Goal: Information Seeking & Learning: Check status

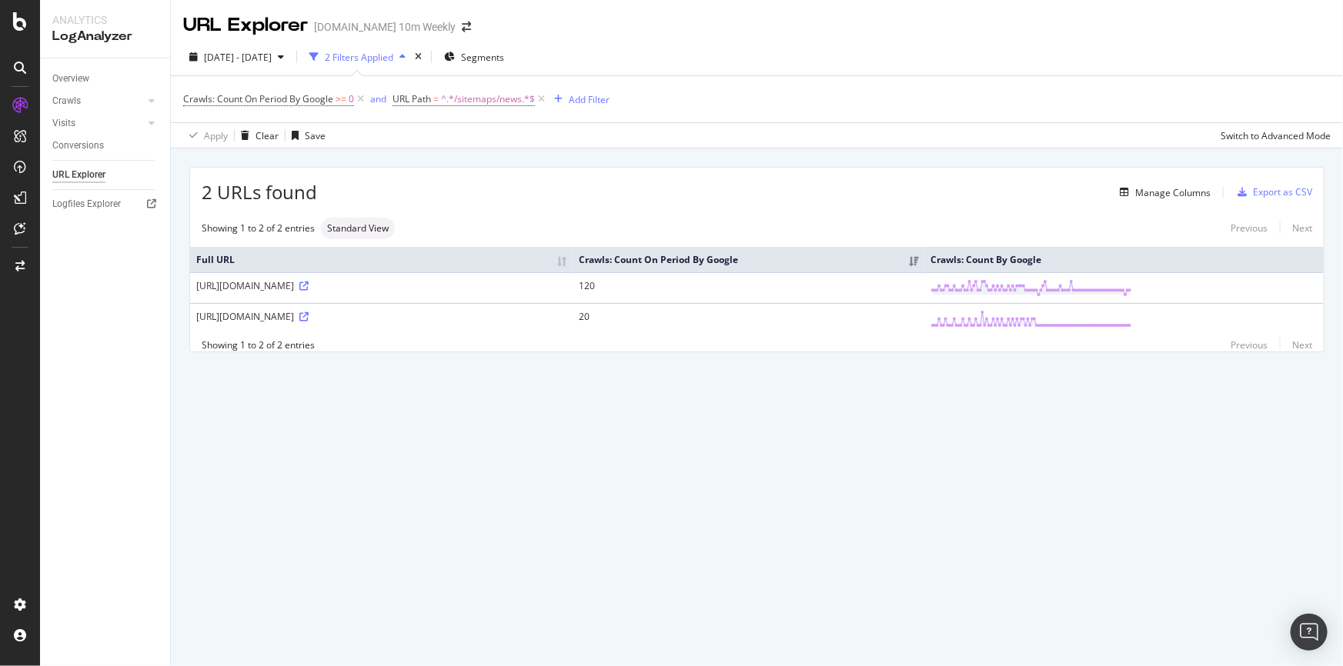
click at [892, 288] on td "120" at bounding box center [748, 287] width 352 height 31
click at [884, 288] on td "120" at bounding box center [748, 287] width 352 height 31
click at [898, 288] on td "120" at bounding box center [748, 287] width 352 height 31
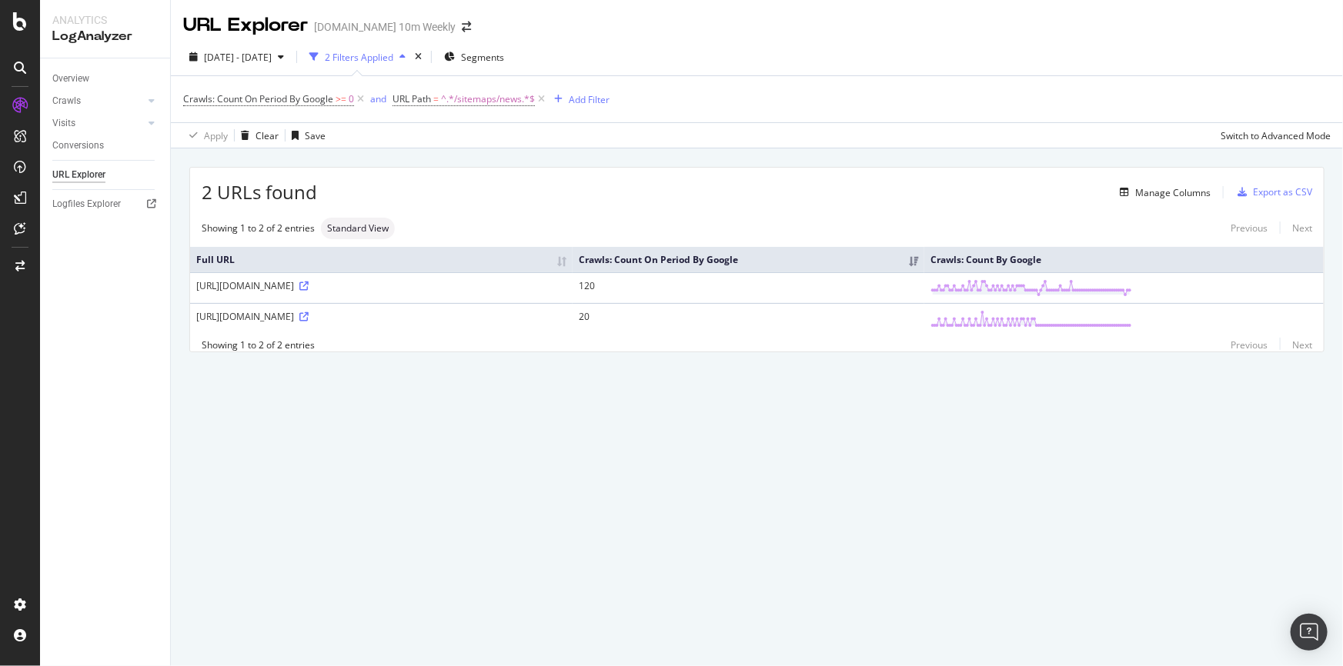
click at [898, 288] on td "120" at bounding box center [748, 287] width 352 height 31
click at [507, 95] on span "^.*/sitemaps/news.*$" at bounding box center [488, 99] width 94 height 22
click at [516, 158] on input "/sitemaps/news" at bounding box center [479, 163] width 145 height 25
type input "/sitemaps"
click at [565, 189] on div "Apply" at bounding box center [564, 195] width 24 height 13
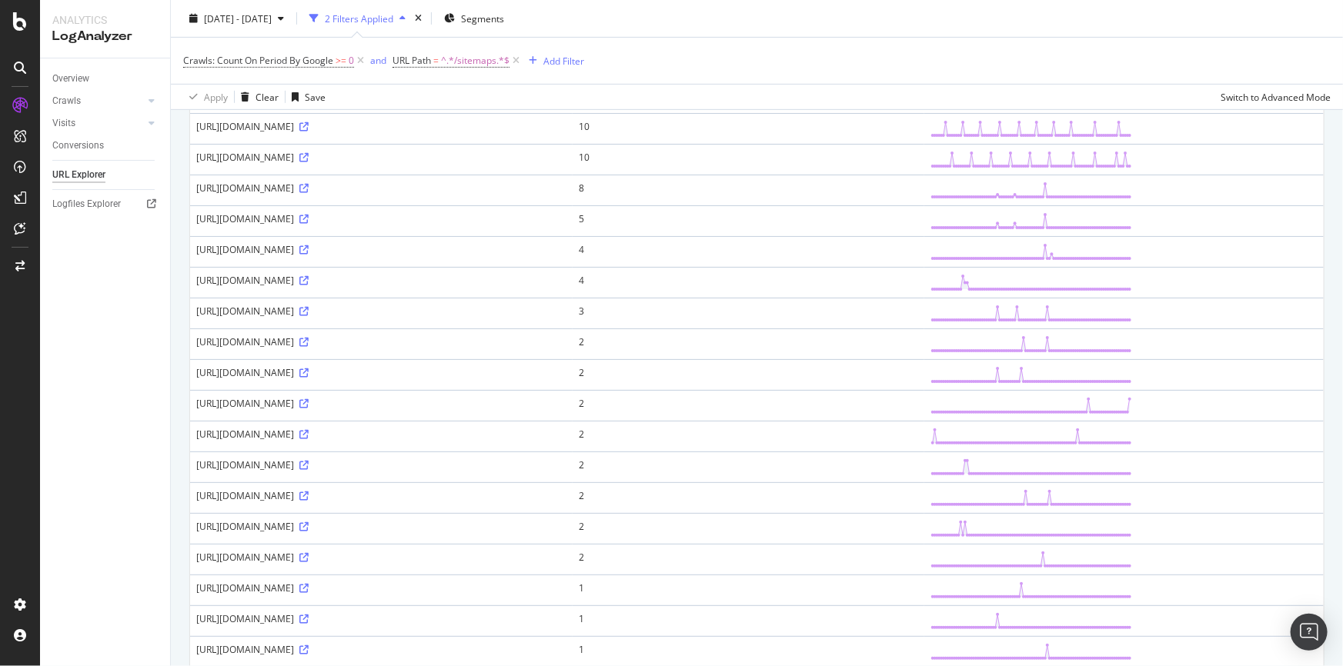
scroll to position [35, 0]
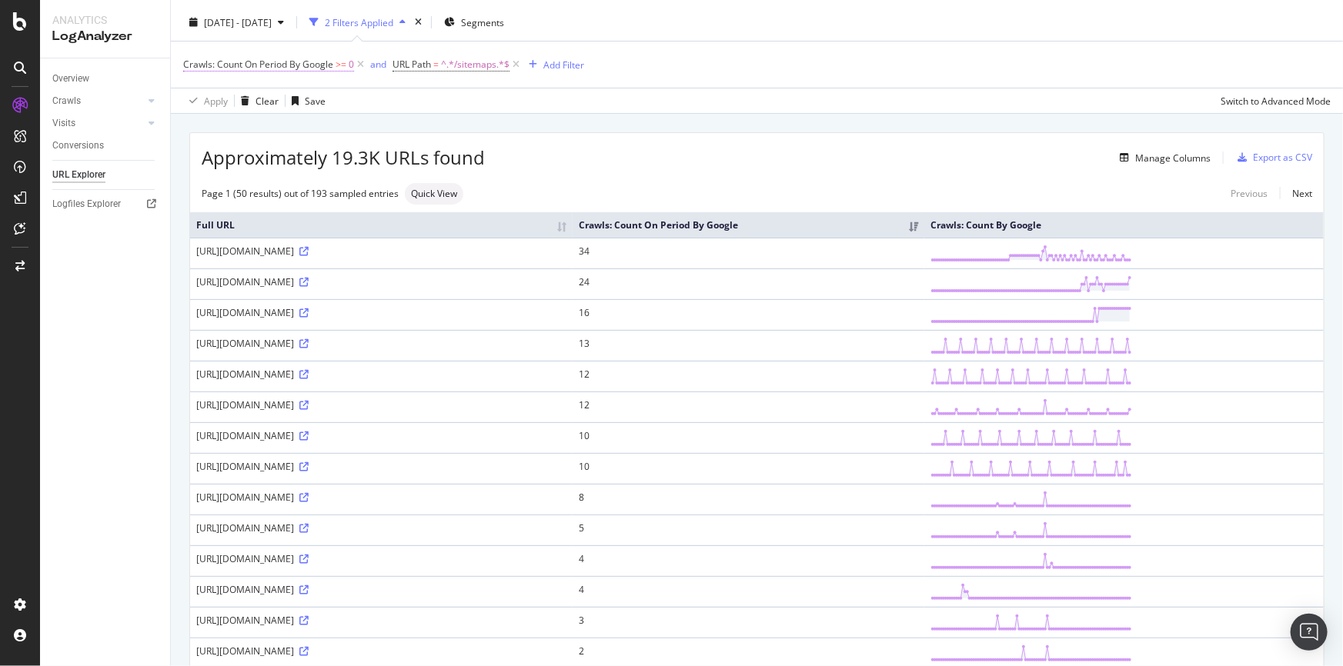
click at [313, 63] on span "Crawls: Count On Period By Google" at bounding box center [258, 64] width 150 height 13
click at [272, 16] on span "[DATE] - [DATE]" at bounding box center [238, 22] width 68 height 13
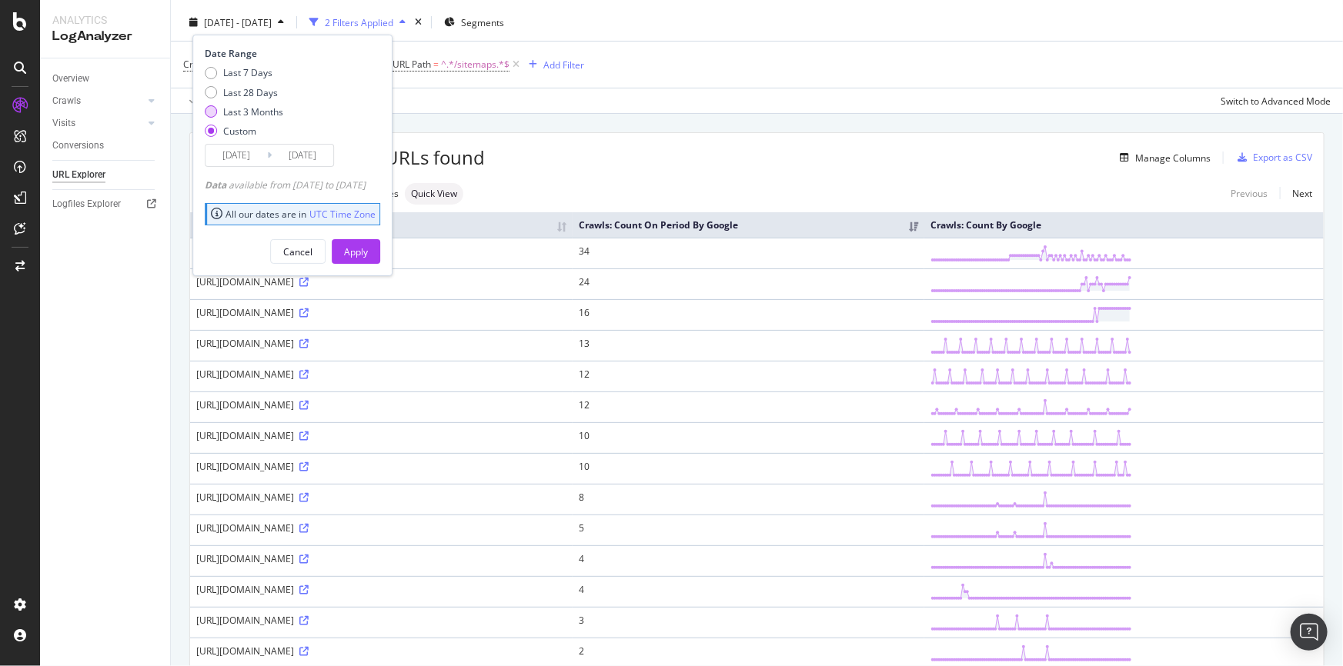
click at [274, 108] on div "Last 3 Months" at bounding box center [253, 111] width 60 height 13
type input "[DATE]"
click at [368, 251] on div "Apply" at bounding box center [356, 251] width 24 height 13
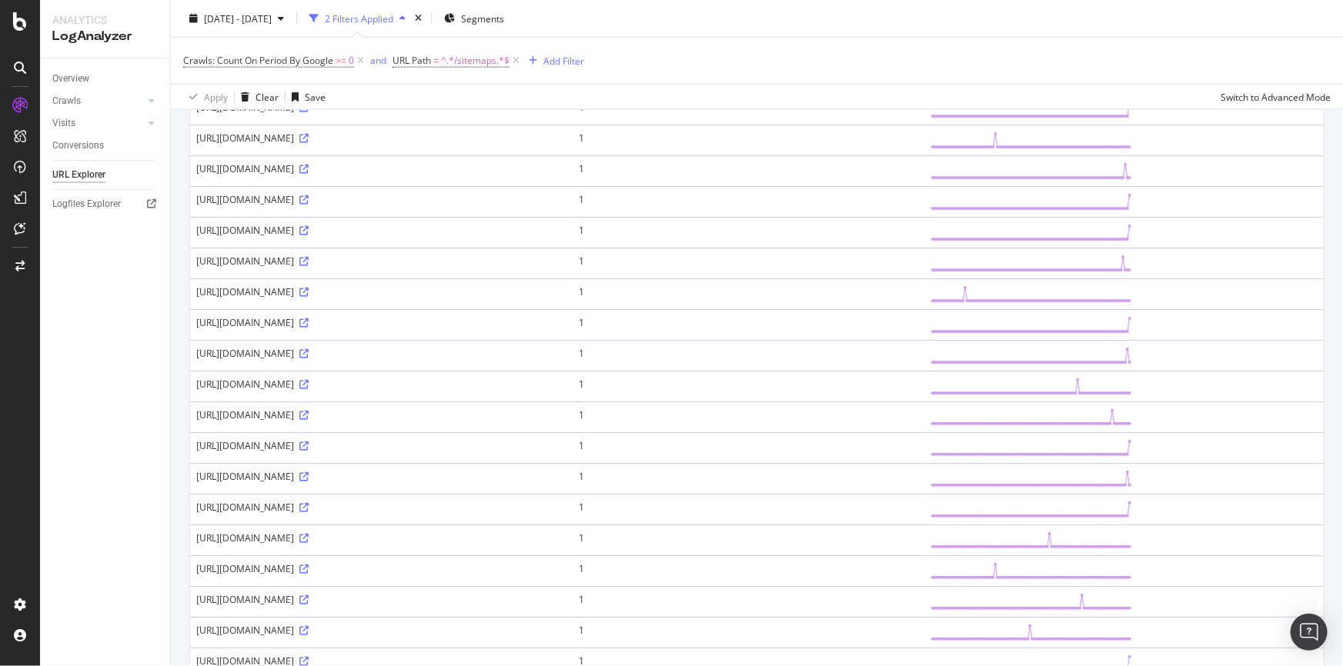
scroll to position [1223, 0]
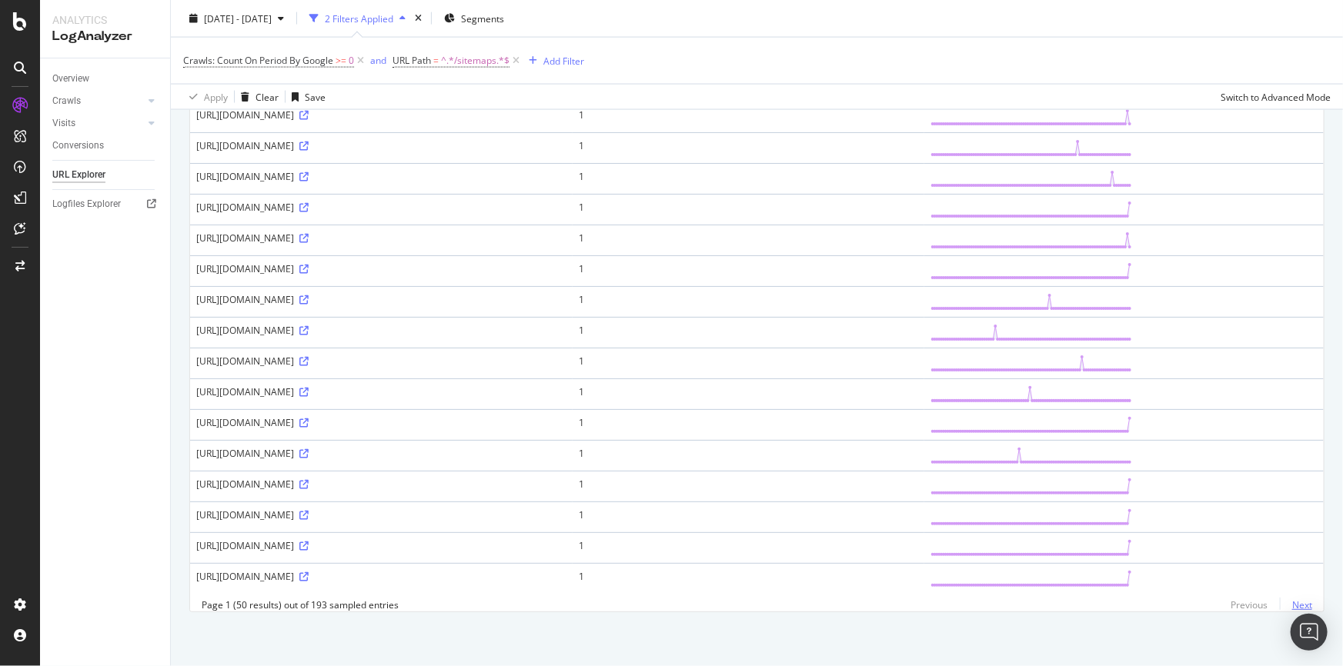
click at [1293, 601] on link "Next" at bounding box center [1295, 605] width 32 height 22
click at [1231, 602] on link "Previous" at bounding box center [1249, 605] width 62 height 22
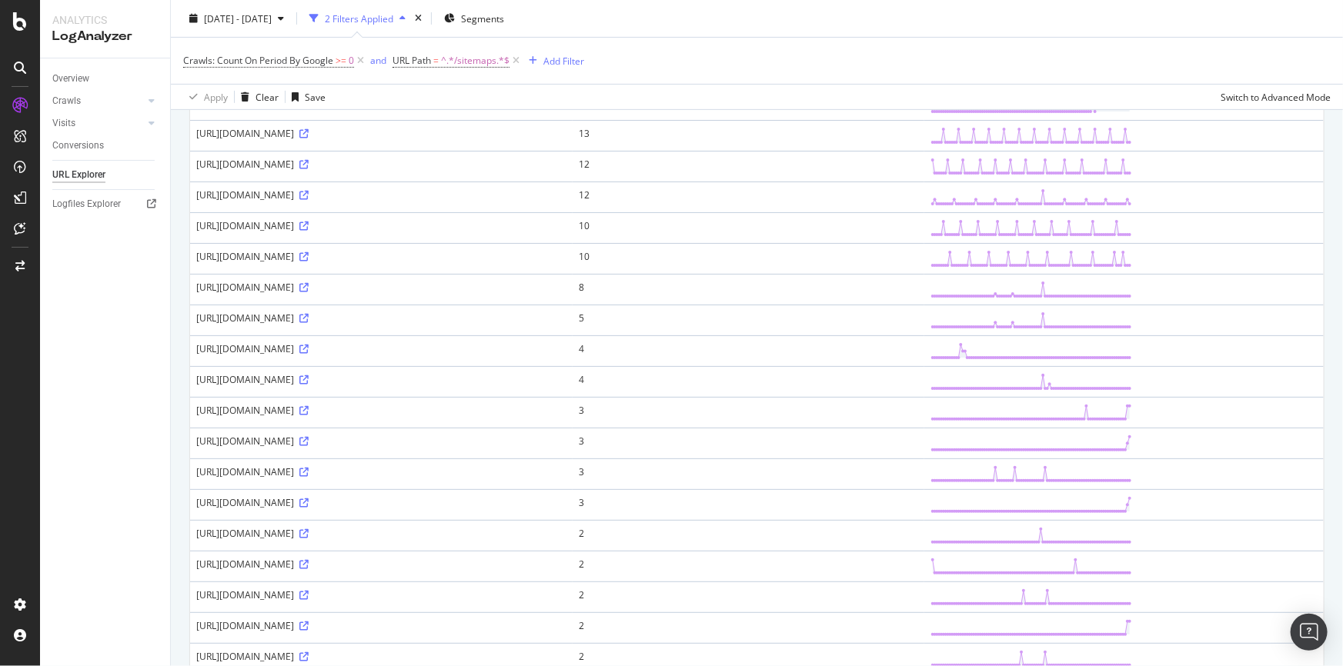
scroll to position [0, 0]
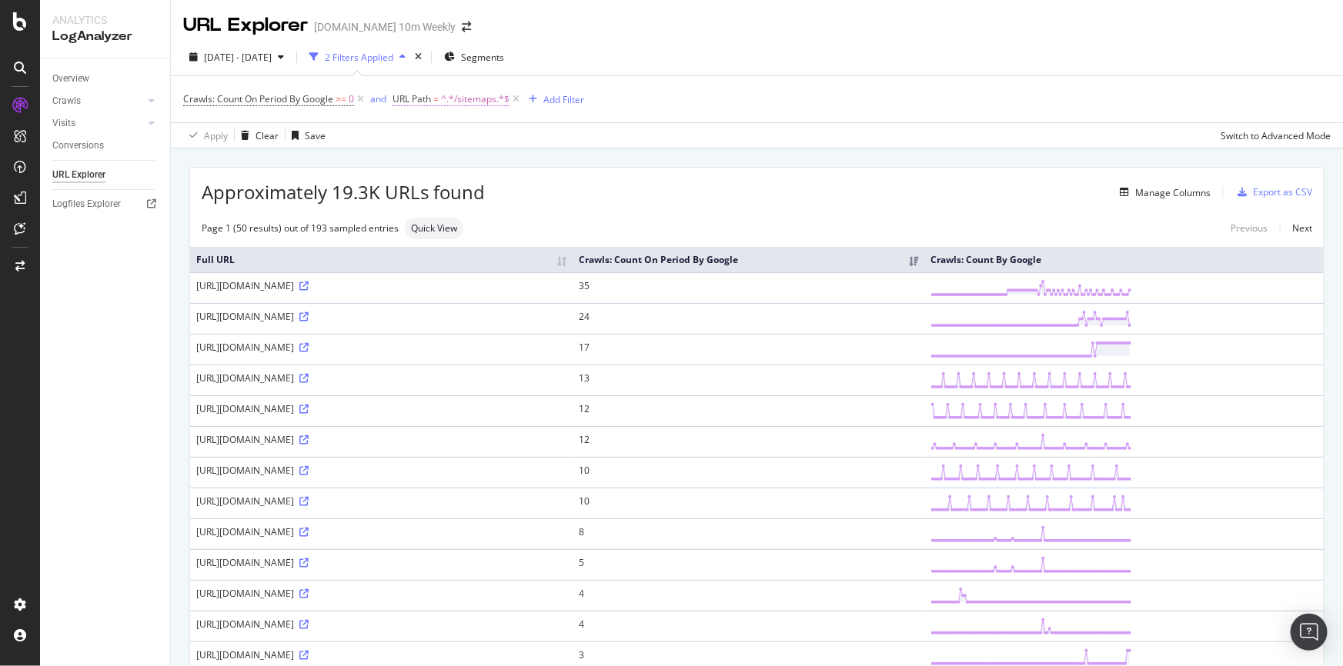
click at [460, 96] on span "^.*/sitemaps.*$" at bounding box center [475, 99] width 68 height 22
click at [480, 162] on input "/sitemaps" at bounding box center [479, 163] width 145 height 25
paste input "sitemaps/news"
type input "sitemaps/news"
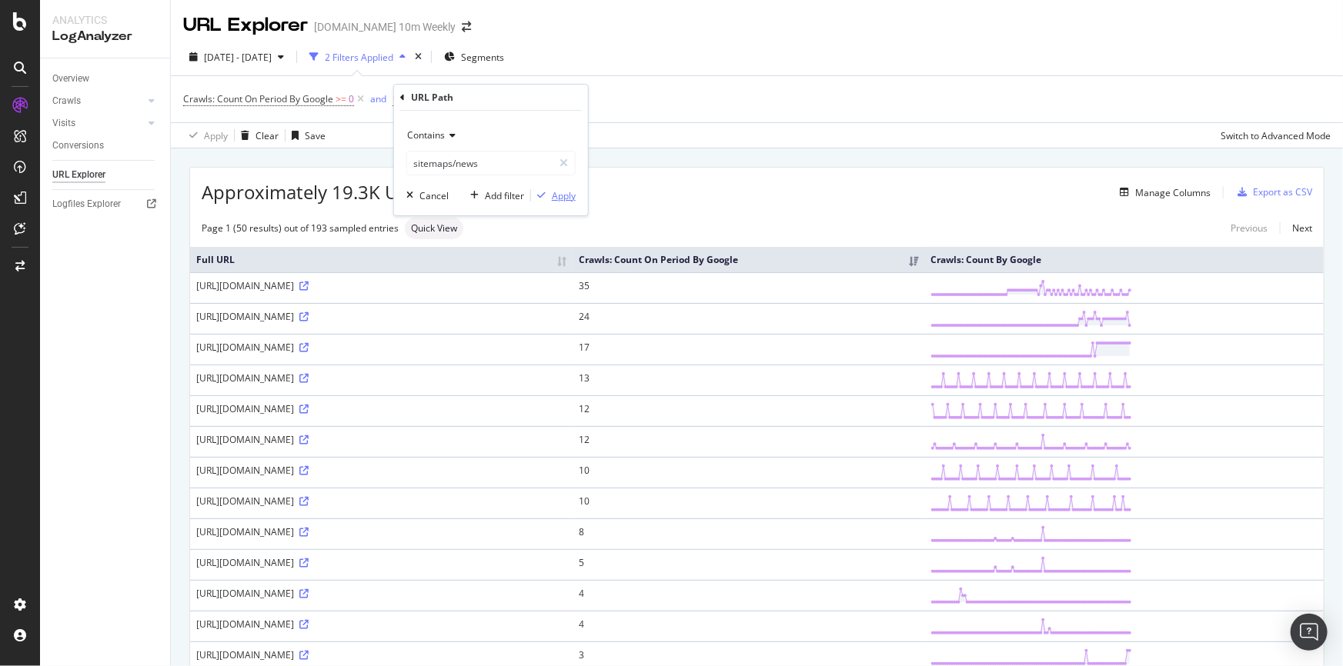
click at [568, 202] on div "Apply" at bounding box center [553, 195] width 45 height 14
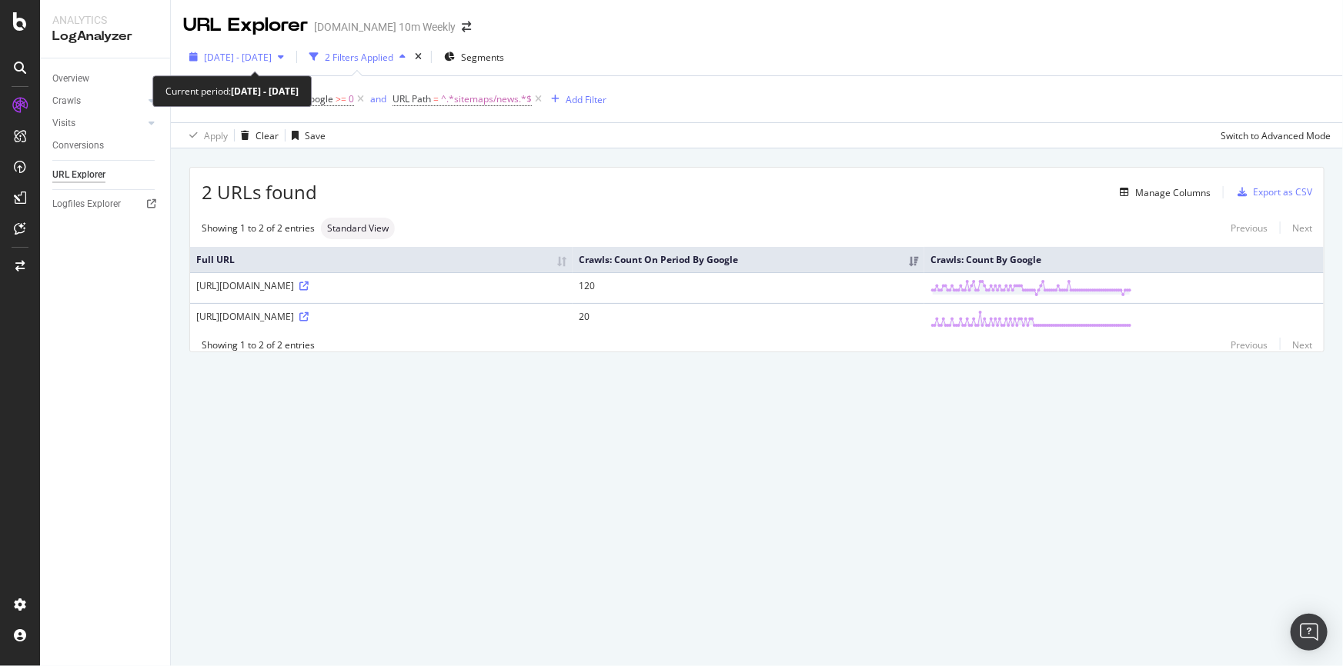
click at [272, 54] on span "[DATE] - [DATE]" at bounding box center [238, 57] width 68 height 13
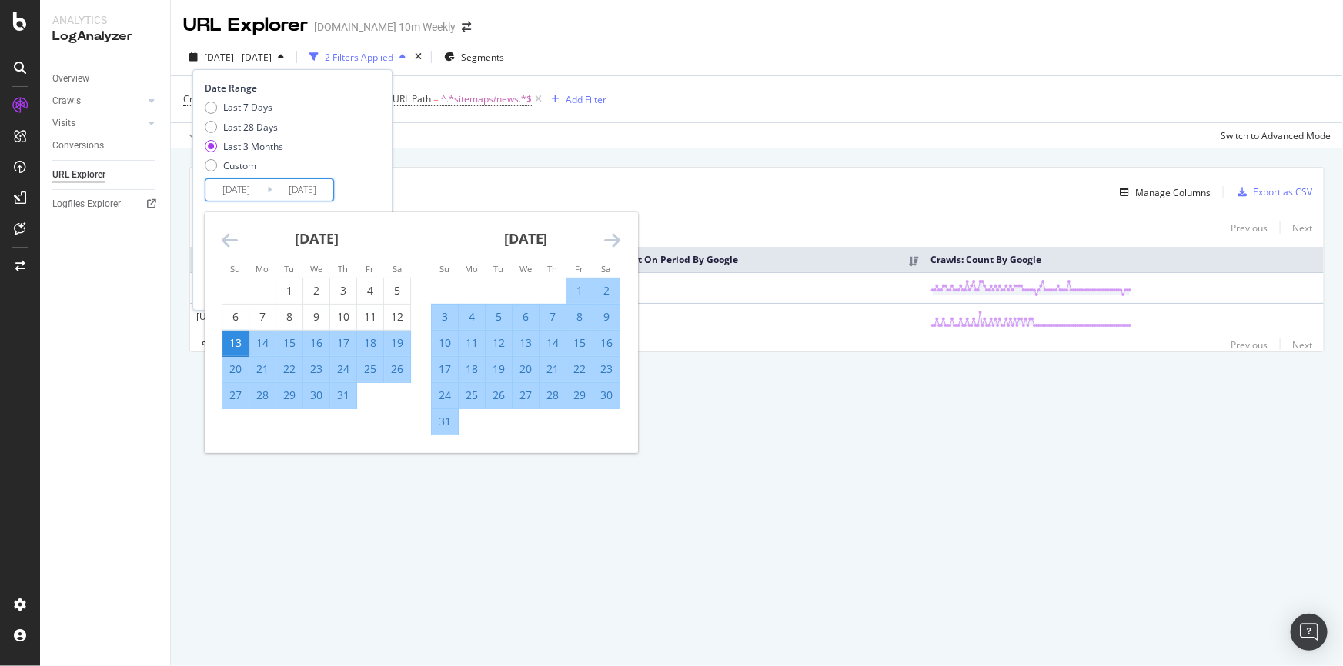
click at [249, 184] on input "[DATE]" at bounding box center [236, 190] width 62 height 22
click at [226, 240] on icon "Move backward to switch to the previous month." at bounding box center [230, 240] width 16 height 18
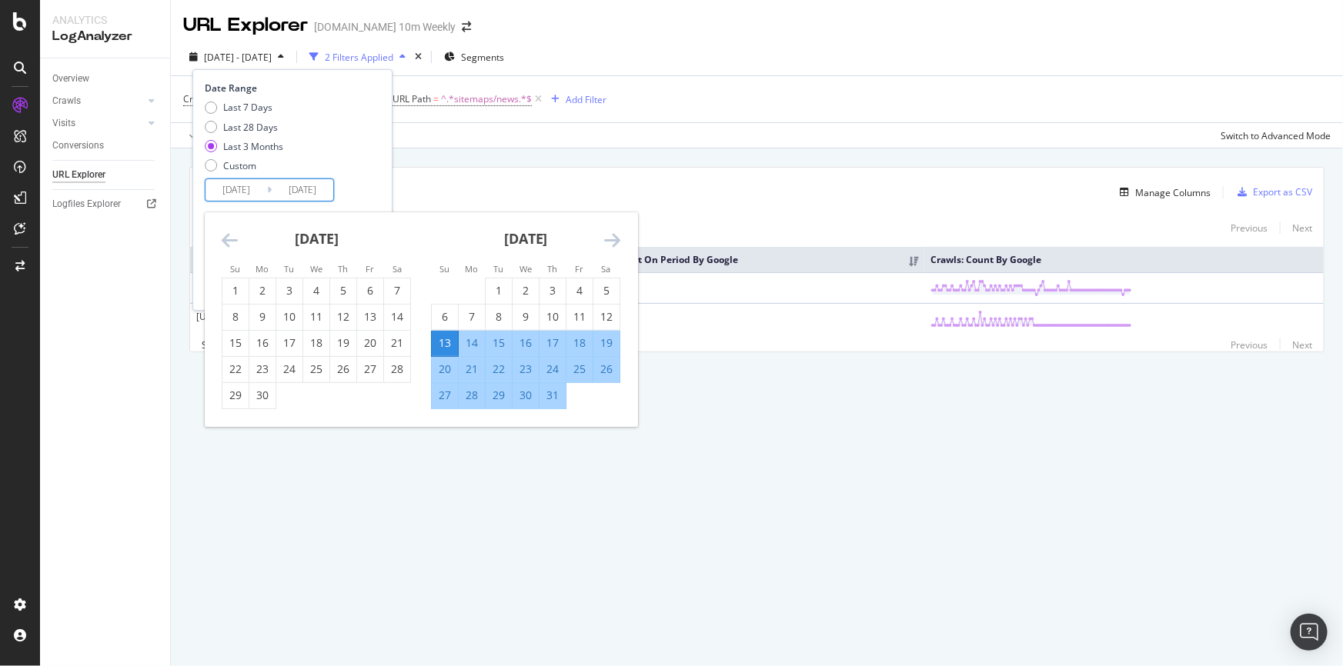
click at [226, 240] on icon "Move backward to switch to the previous month." at bounding box center [230, 240] width 16 height 18
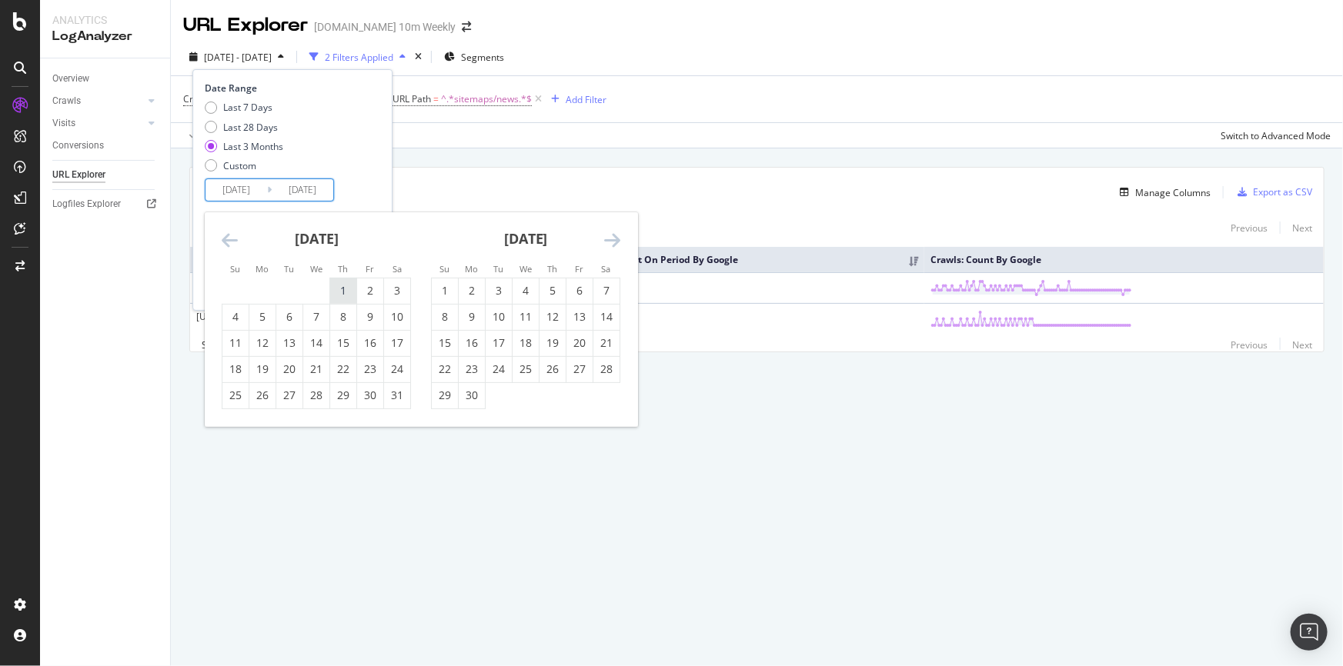
click at [335, 288] on div "1" at bounding box center [343, 290] width 26 height 15
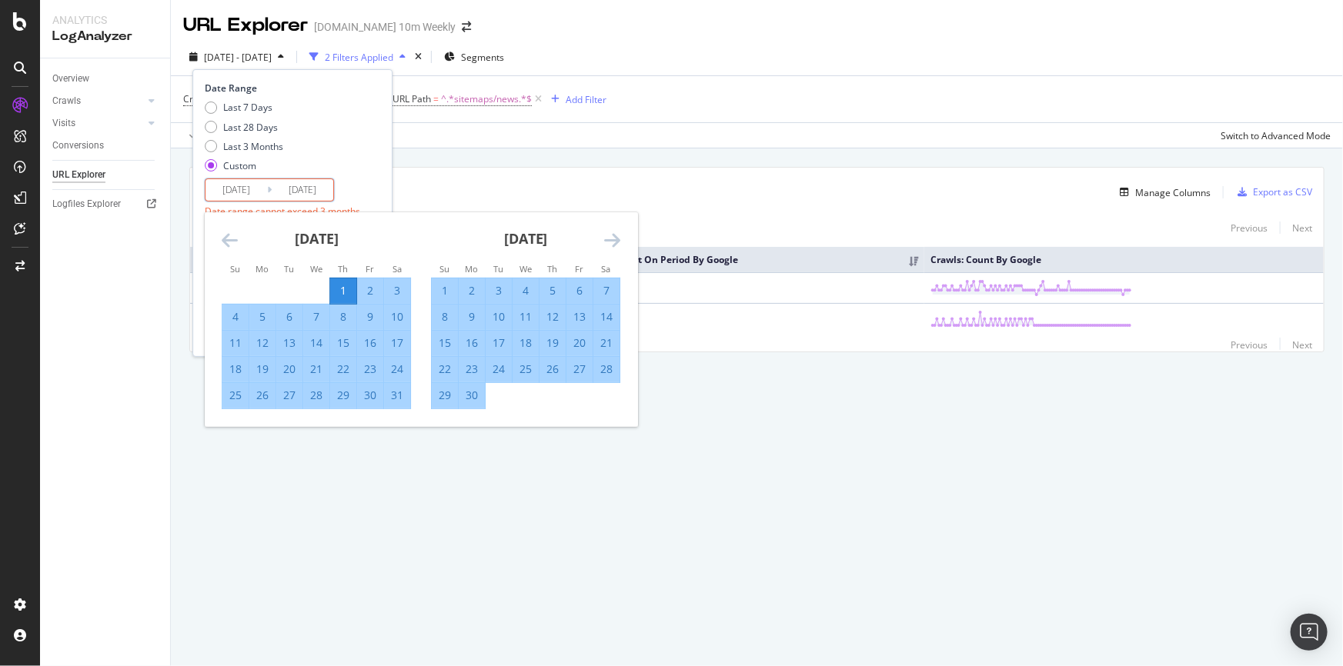
click at [343, 192] on div "Date Range Last 7 Days Last 28 Days Last 3 Months Custom [DATE] Navigate forwar…" at bounding box center [291, 164] width 172 height 165
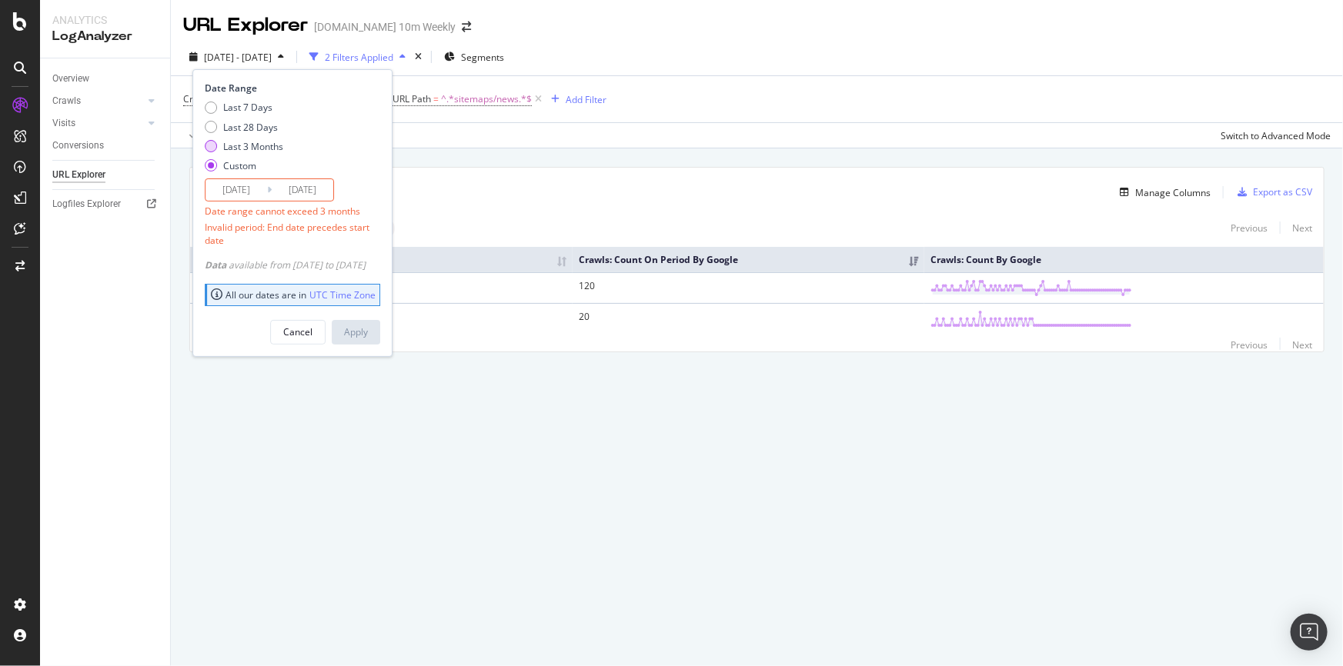
click at [242, 144] on div "Last 3 Months" at bounding box center [253, 146] width 60 height 13
type input "[DATE]"
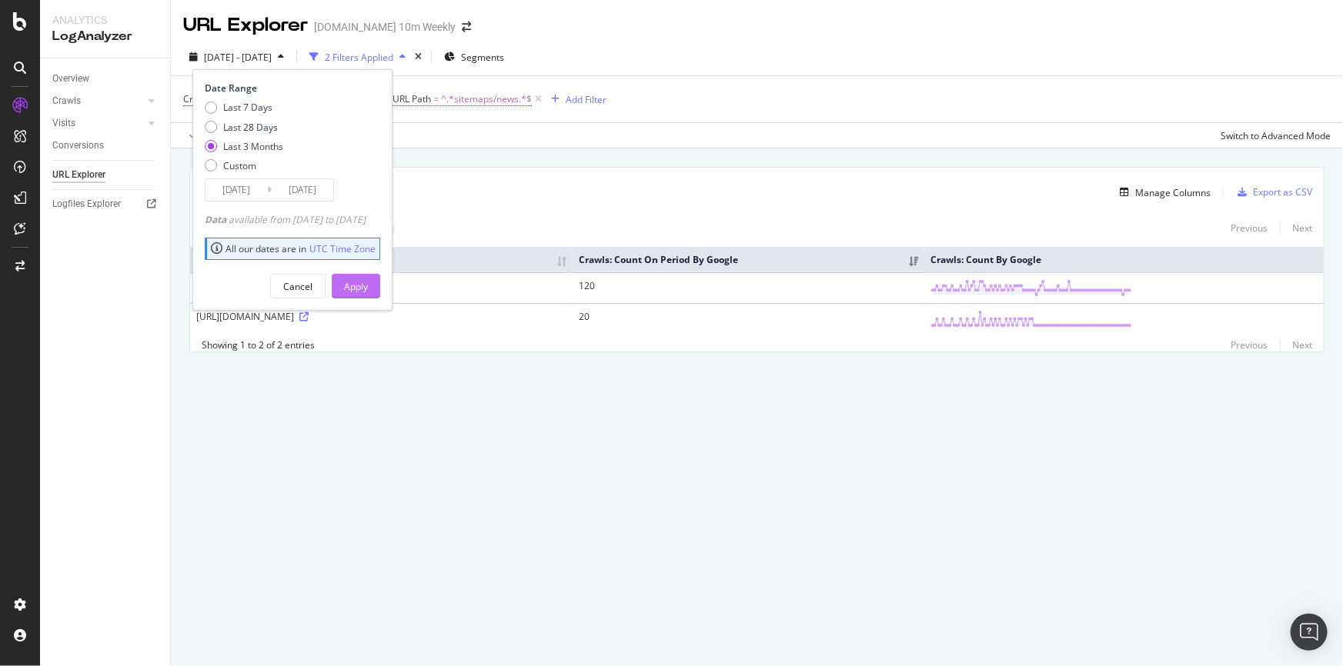
click at [368, 281] on div "Apply" at bounding box center [356, 286] width 24 height 13
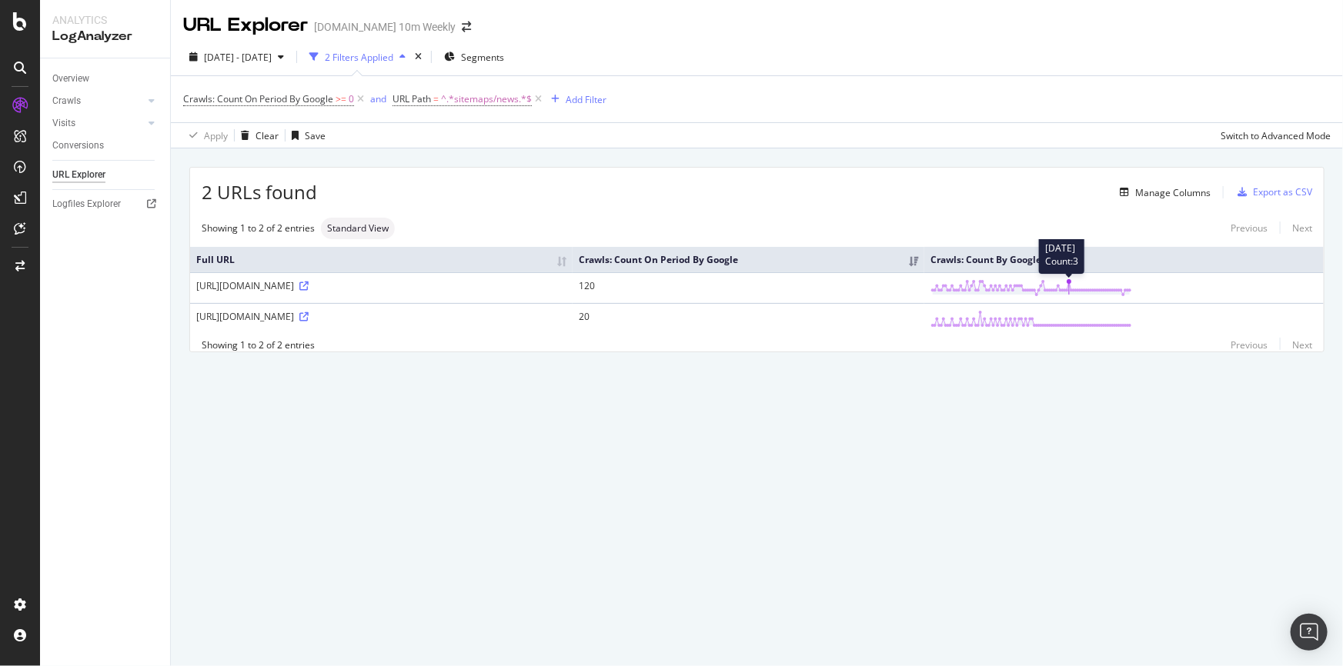
click at [1069, 283] on line at bounding box center [1069, 288] width 0 height 13
click at [1069, 282] on line at bounding box center [1069, 288] width 0 height 13
drag, startPoint x: 376, startPoint y: 287, endPoint x: 310, endPoint y: 289, distance: 66.2
click at [310, 289] on div "[URL][DOMAIN_NAME]" at bounding box center [381, 285] width 370 height 13
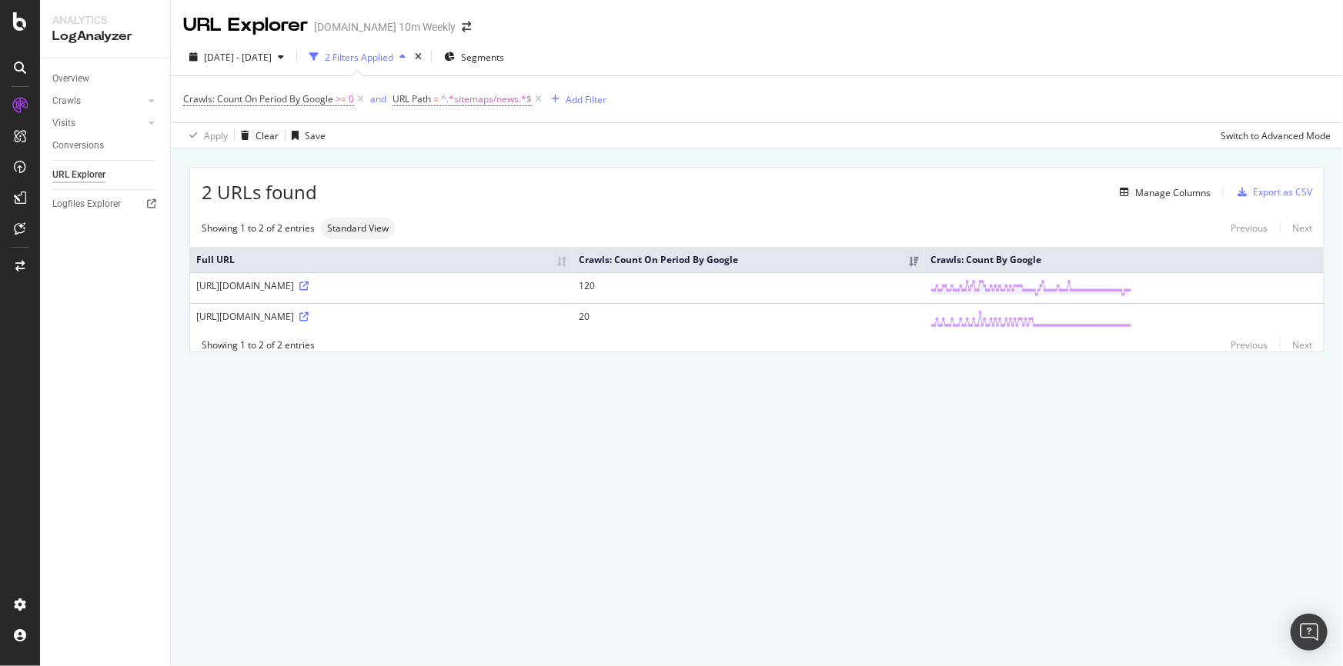
copy div "/sitemaps/news"
click at [58, 78] on div "Overview" at bounding box center [70, 79] width 37 height 16
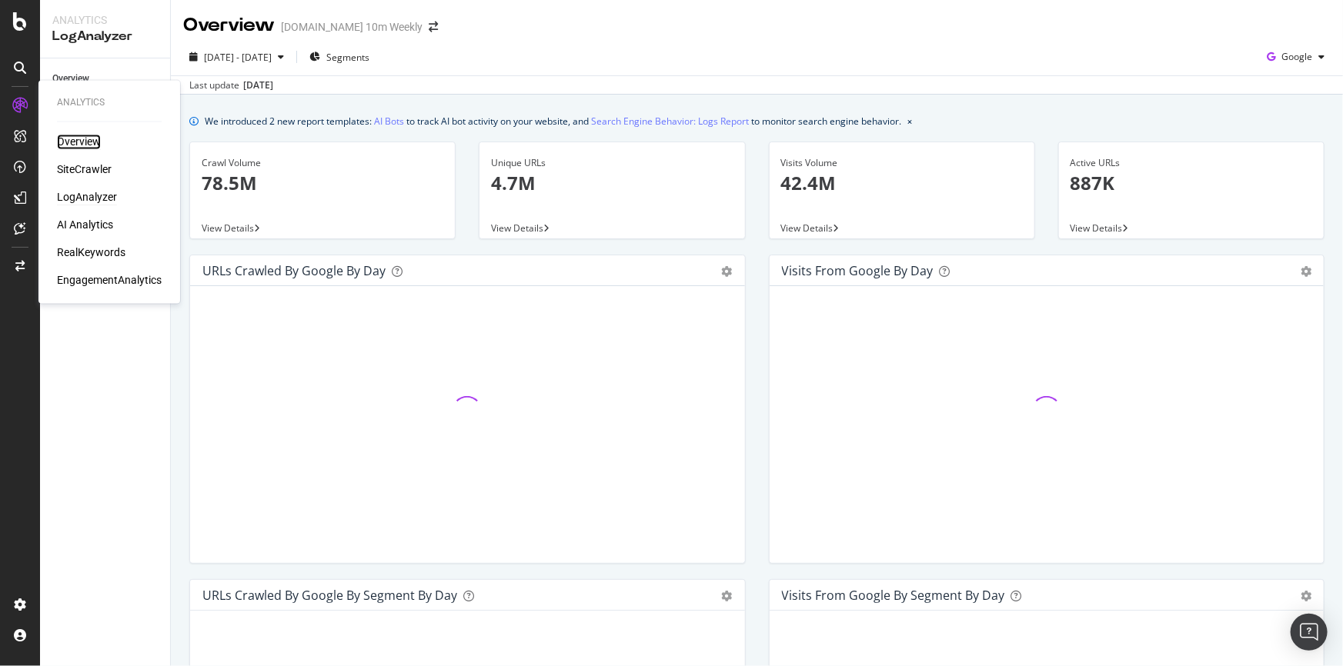
click at [75, 145] on div "Overview" at bounding box center [79, 142] width 44 height 15
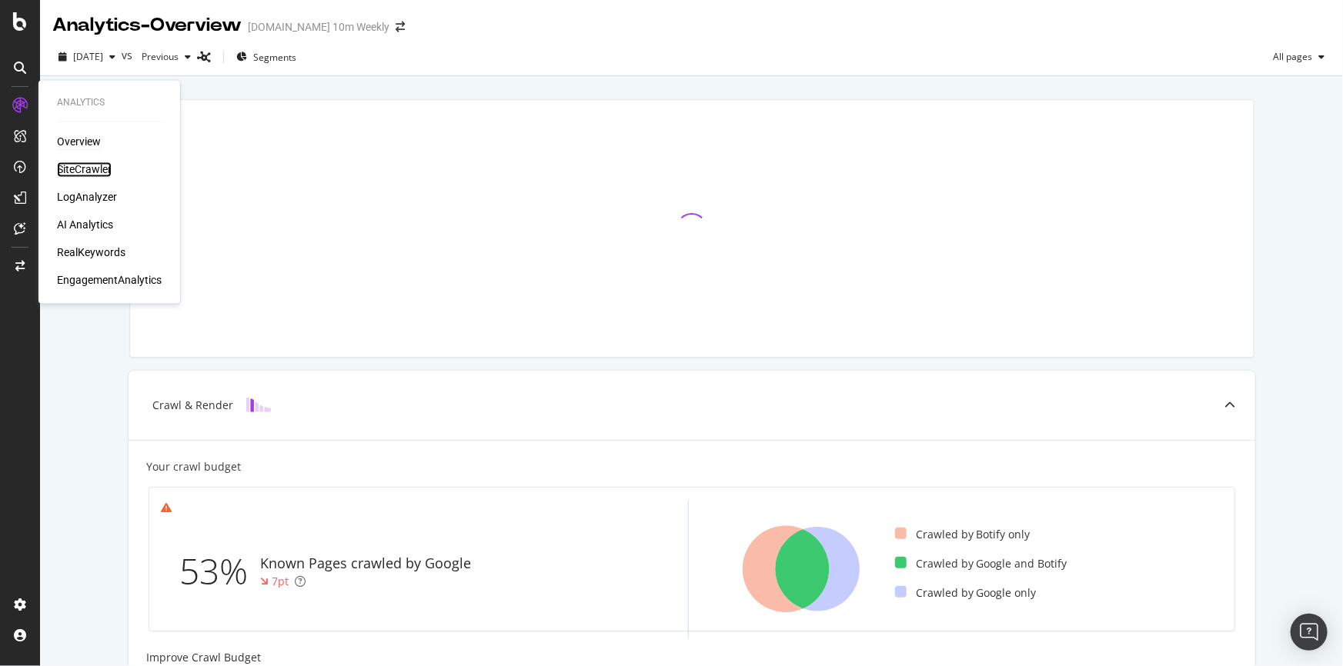
click at [74, 168] on div "SiteCrawler" at bounding box center [84, 169] width 55 height 15
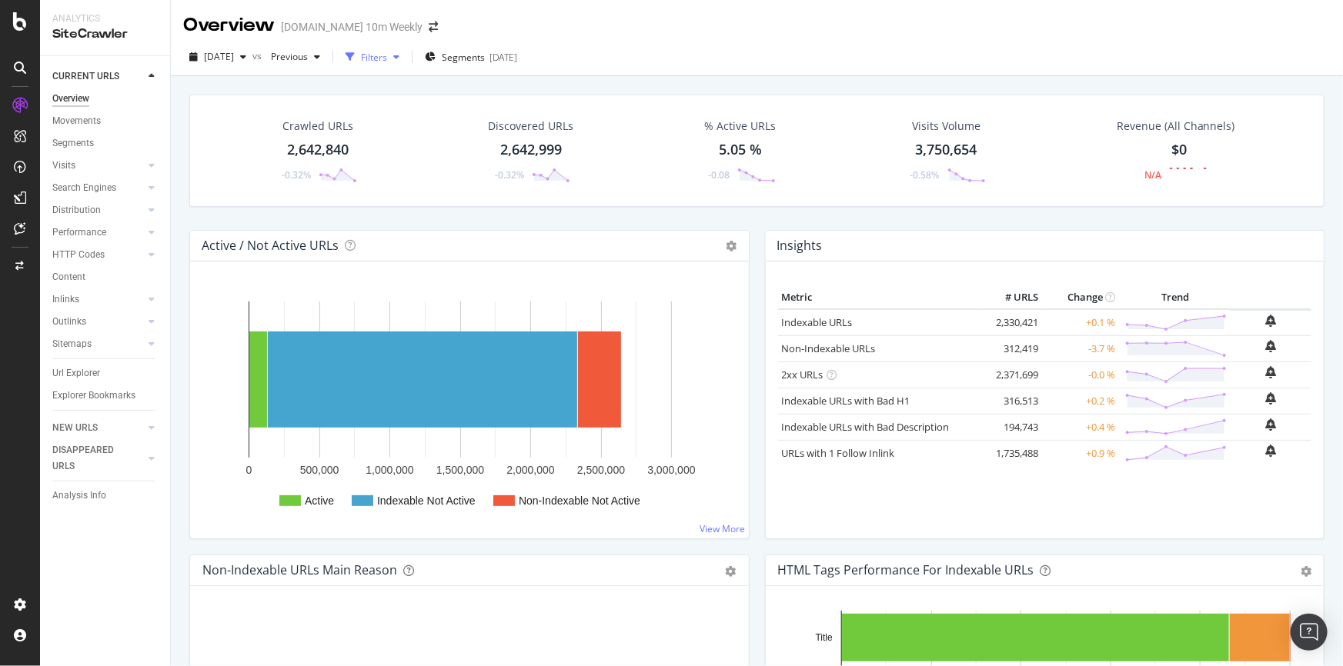
click at [361, 57] on div "button" at bounding box center [350, 57] width 22 height 22
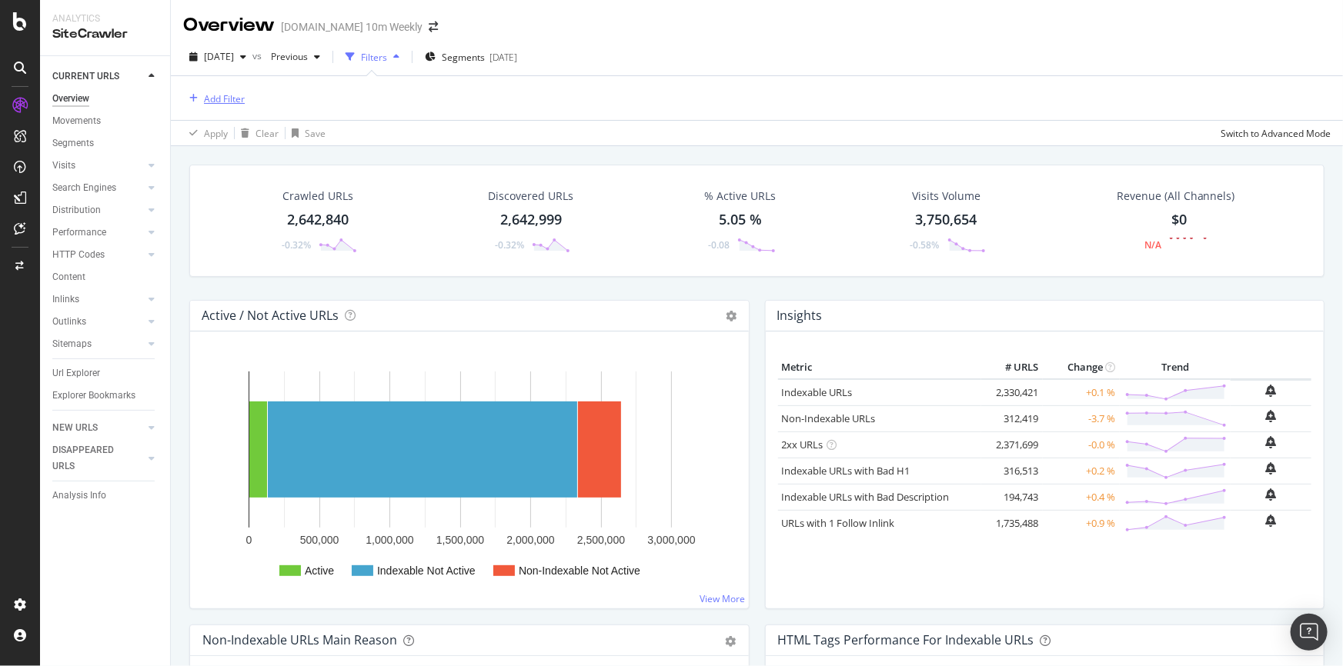
click at [242, 96] on div "Add Filter" at bounding box center [224, 98] width 41 height 13
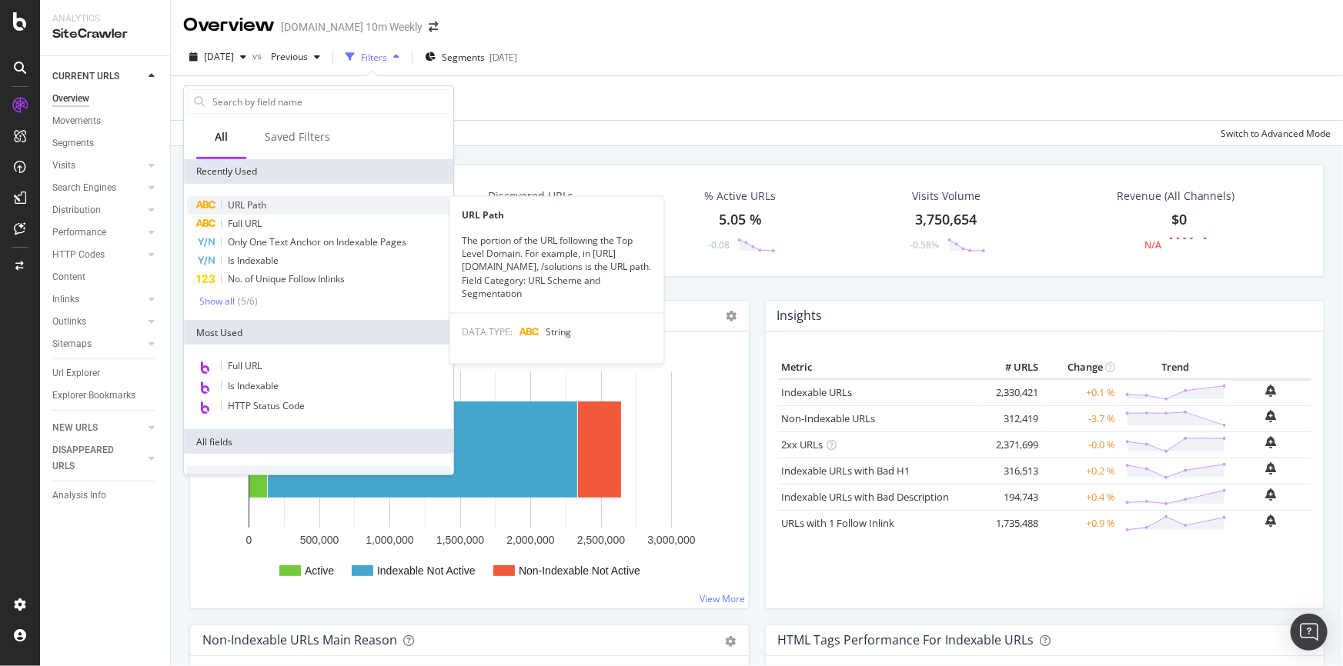
click at [271, 198] on div "URL Path" at bounding box center [318, 205] width 263 height 18
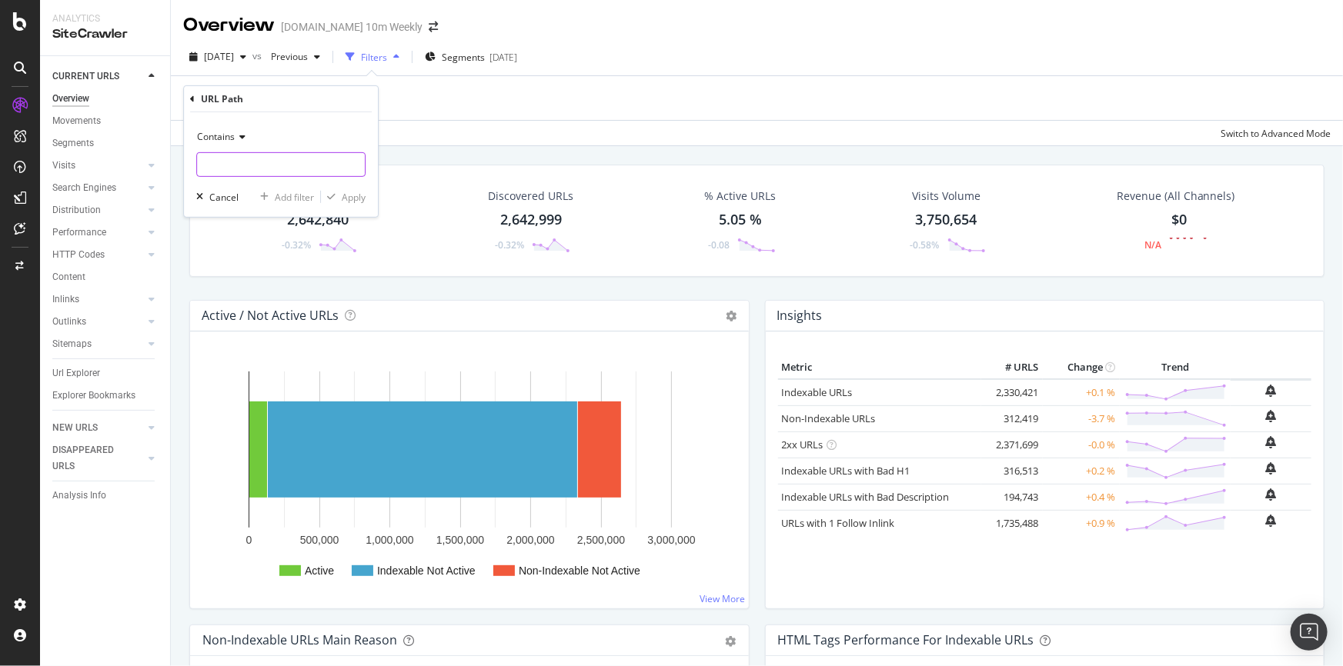
click at [295, 168] on input "text" at bounding box center [281, 164] width 168 height 25
paste input "/sitemaps/news"
type input "/sitemaps/news"
click at [353, 195] on div "Apply" at bounding box center [354, 196] width 24 height 13
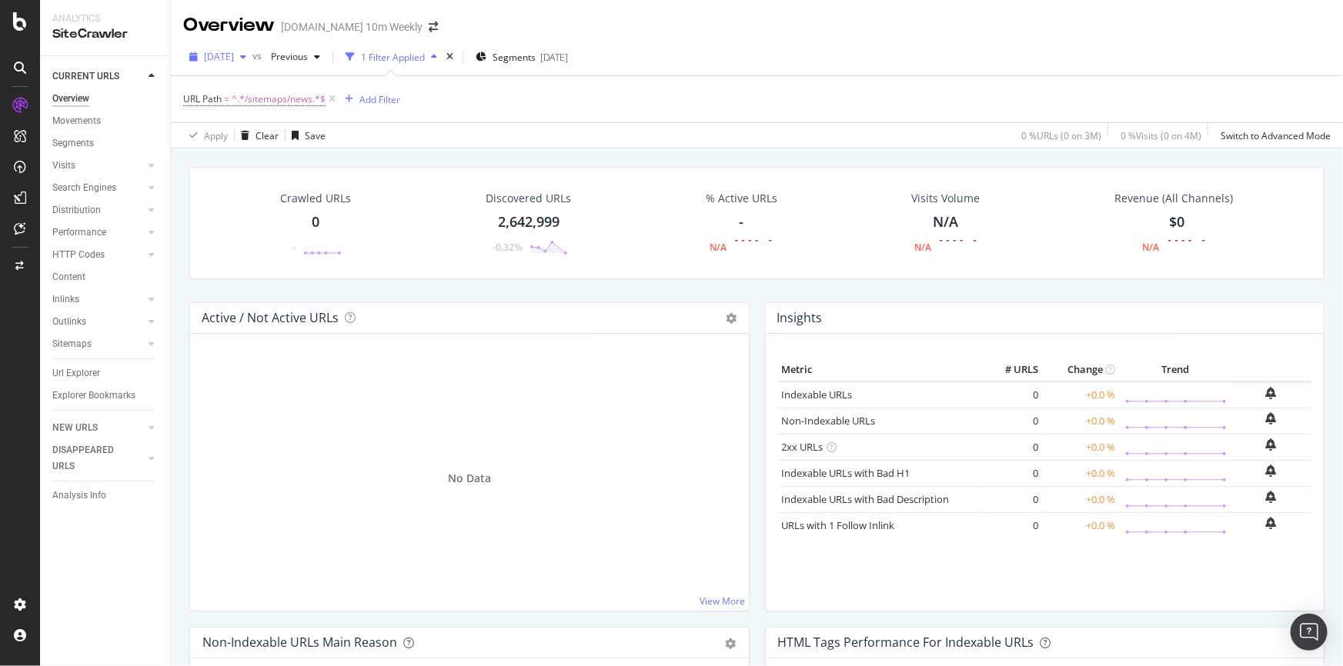
click at [234, 55] on span "[DATE]" at bounding box center [219, 56] width 30 height 13
click at [523, 142] on div "Apply Clear Save 0 % URLs ( 0 on 3M ) 0 % Visits ( 0 on 4M ) Switch to Advanced…" at bounding box center [757, 134] width 1172 height 25
